Goal: Task Accomplishment & Management: Use online tool/utility

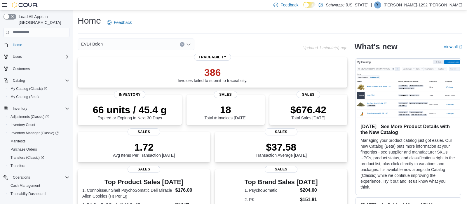
click at [181, 47] on div "EV14 Belen" at bounding box center [136, 45] width 117 height 12
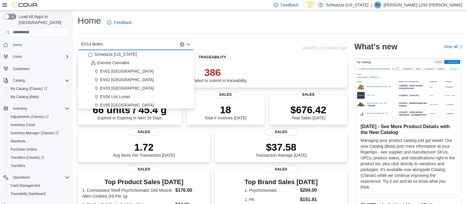
click at [181, 46] on button "Clear input" at bounding box center [182, 44] width 5 height 5
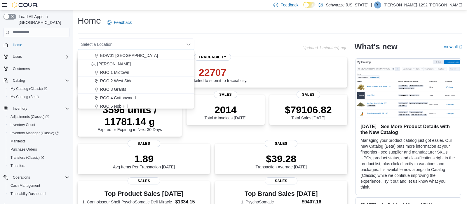
scroll to position [145, 0]
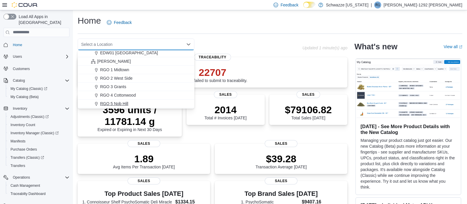
click at [114, 100] on button "RGO 5 Nob Hill" at bounding box center [136, 103] width 117 height 8
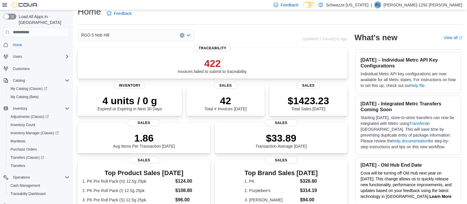
scroll to position [0, 0]
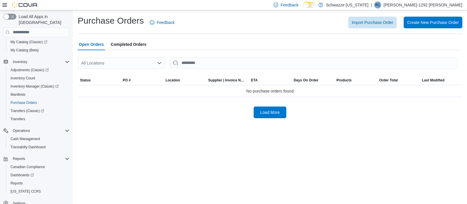
scroll to position [49, 0]
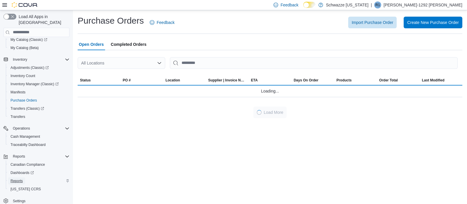
click at [14, 179] on span "Reports" at bounding box center [17, 181] width 12 height 5
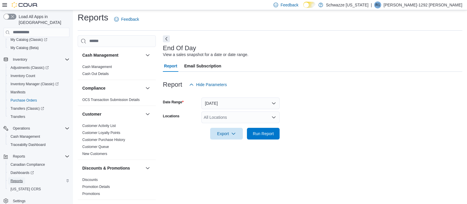
scroll to position [4, 0]
click at [273, 118] on icon "Open list of options" at bounding box center [273, 116] width 5 height 5
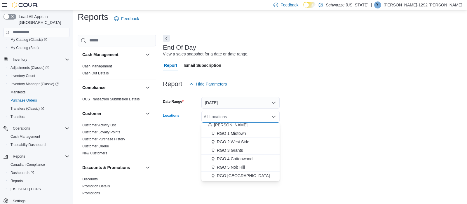
scroll to position [158, 0]
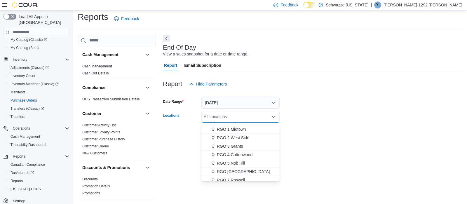
click at [244, 165] on span "RGO 5 Nob Hill" at bounding box center [231, 163] width 28 height 6
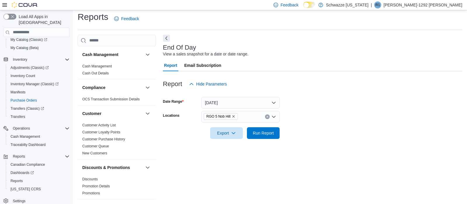
click at [316, 166] on div "End Of Day View a sales snapshot for a date or date range. Report Email Subscri…" at bounding box center [312, 117] width 299 height 165
click at [258, 134] on span "Run Report" at bounding box center [263, 133] width 21 height 6
